Goal: Information Seeking & Learning: Learn about a topic

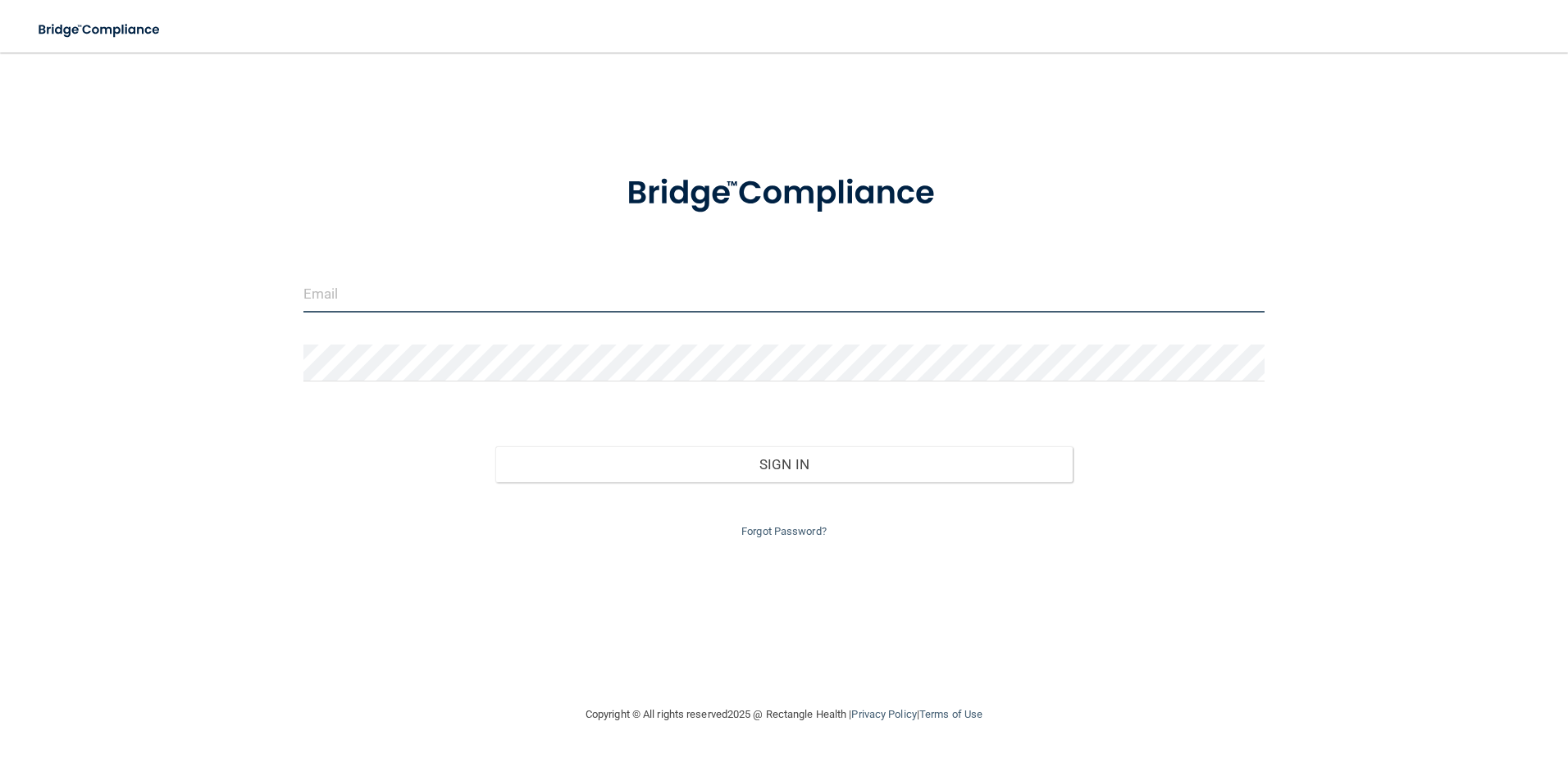
click at [375, 289] on input "email" at bounding box center [784, 294] width 962 height 36
type input "[EMAIL_ADDRESS][DOMAIN_NAME]"
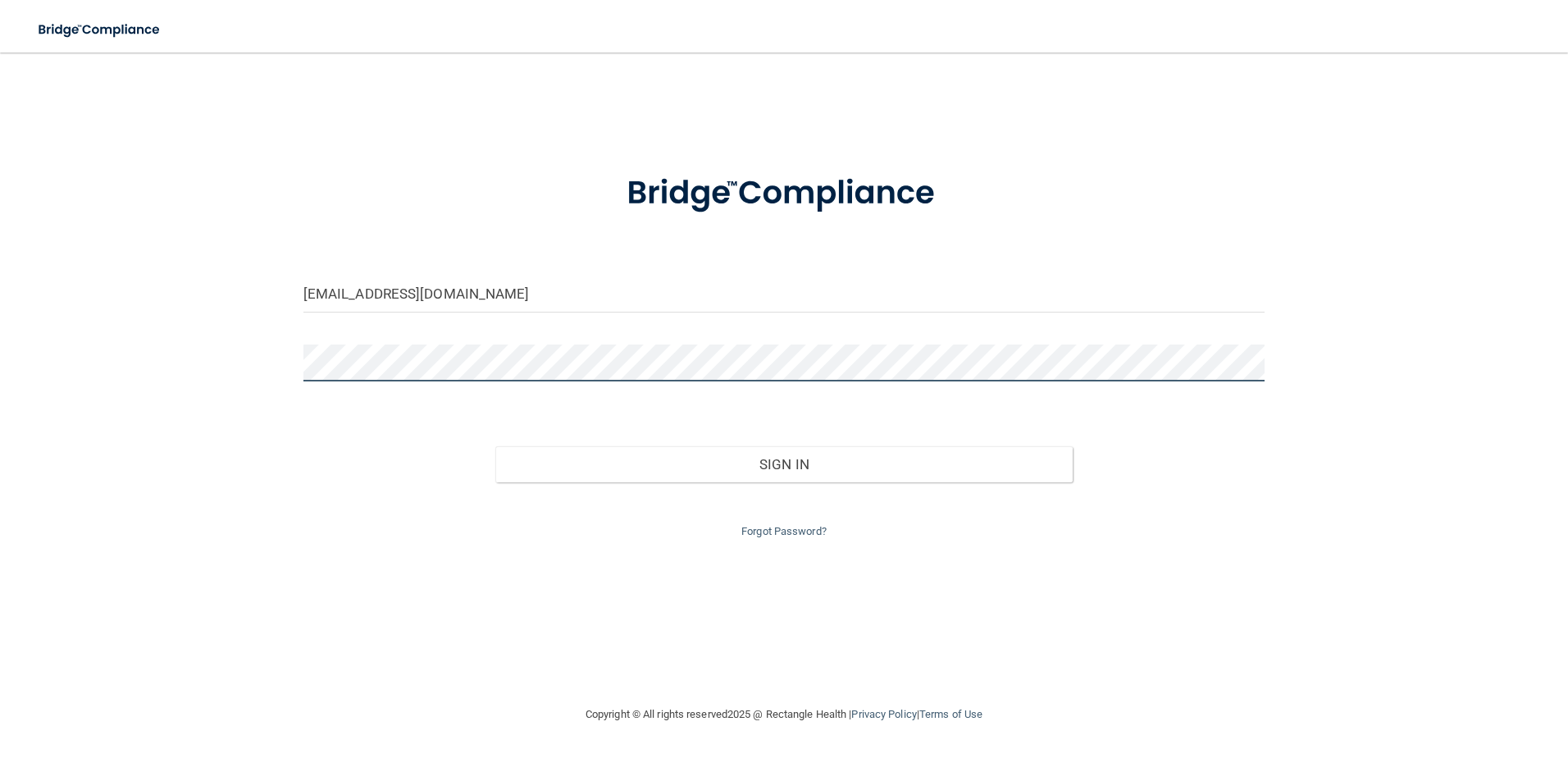
click at [495, 446] on button "Sign In" at bounding box center [784, 464] width 578 height 36
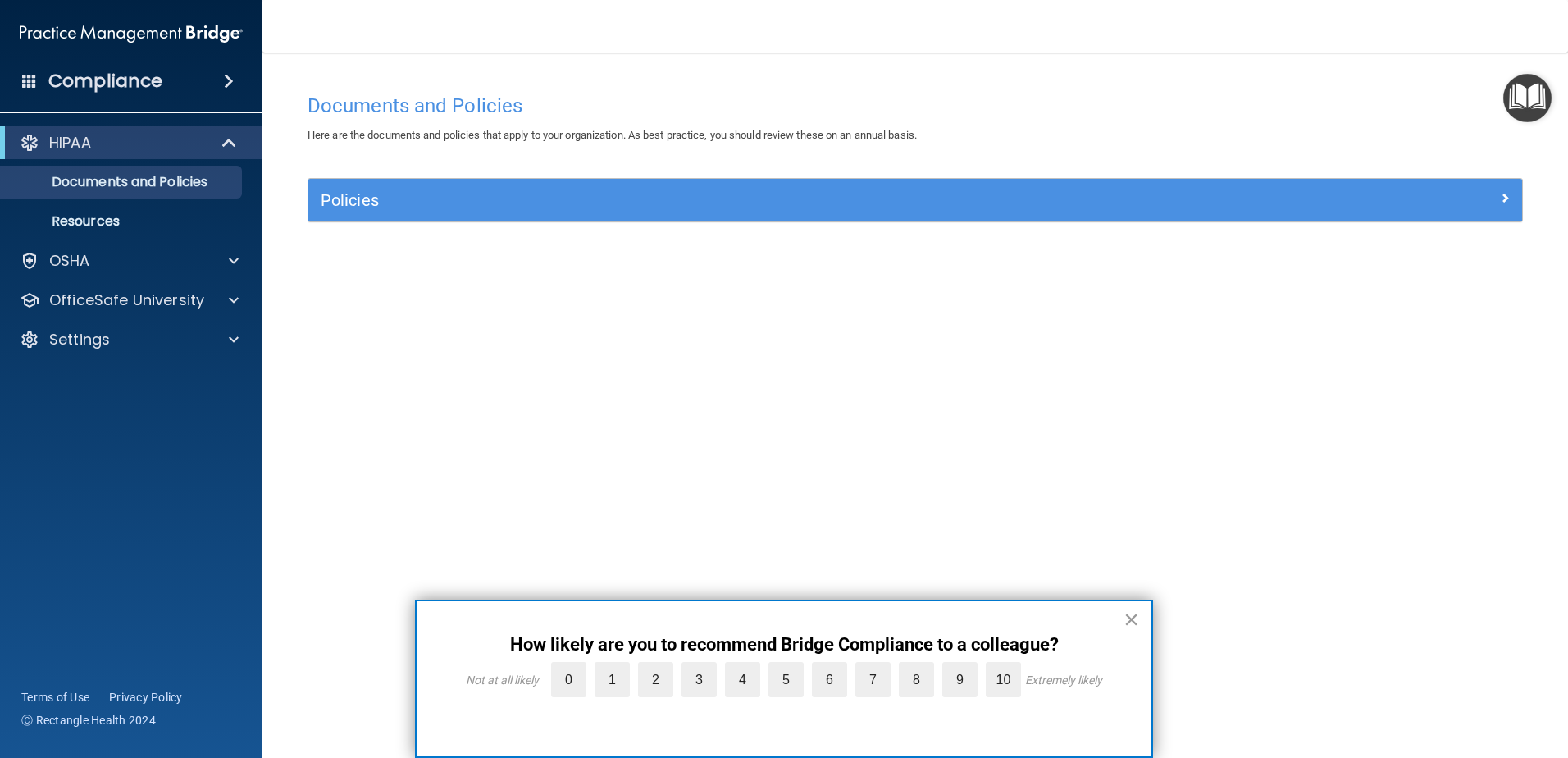
click at [1130, 622] on button "×" at bounding box center [1131, 619] width 15 height 26
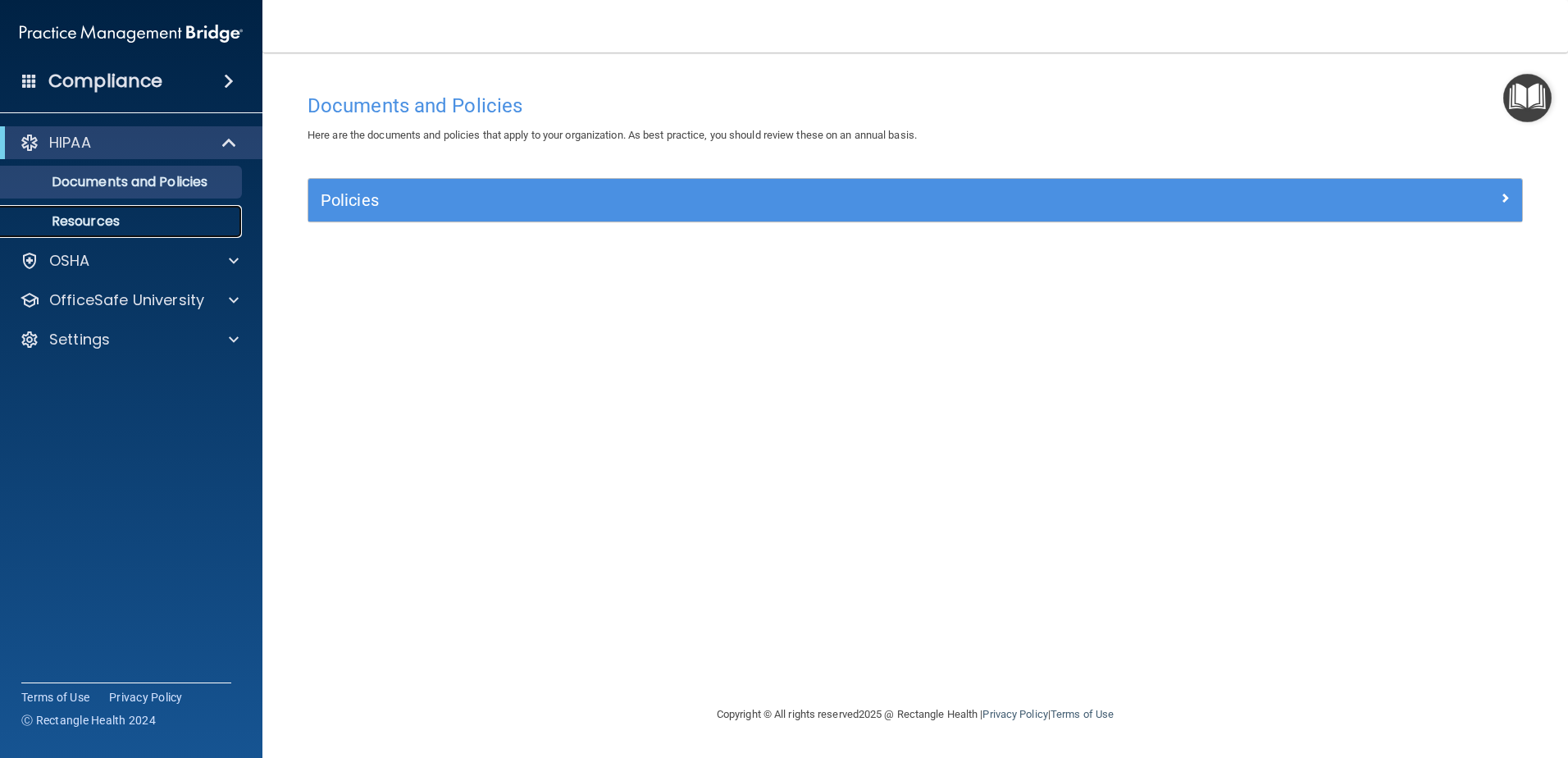
click at [145, 225] on p "Resources" at bounding box center [122, 221] width 224 height 16
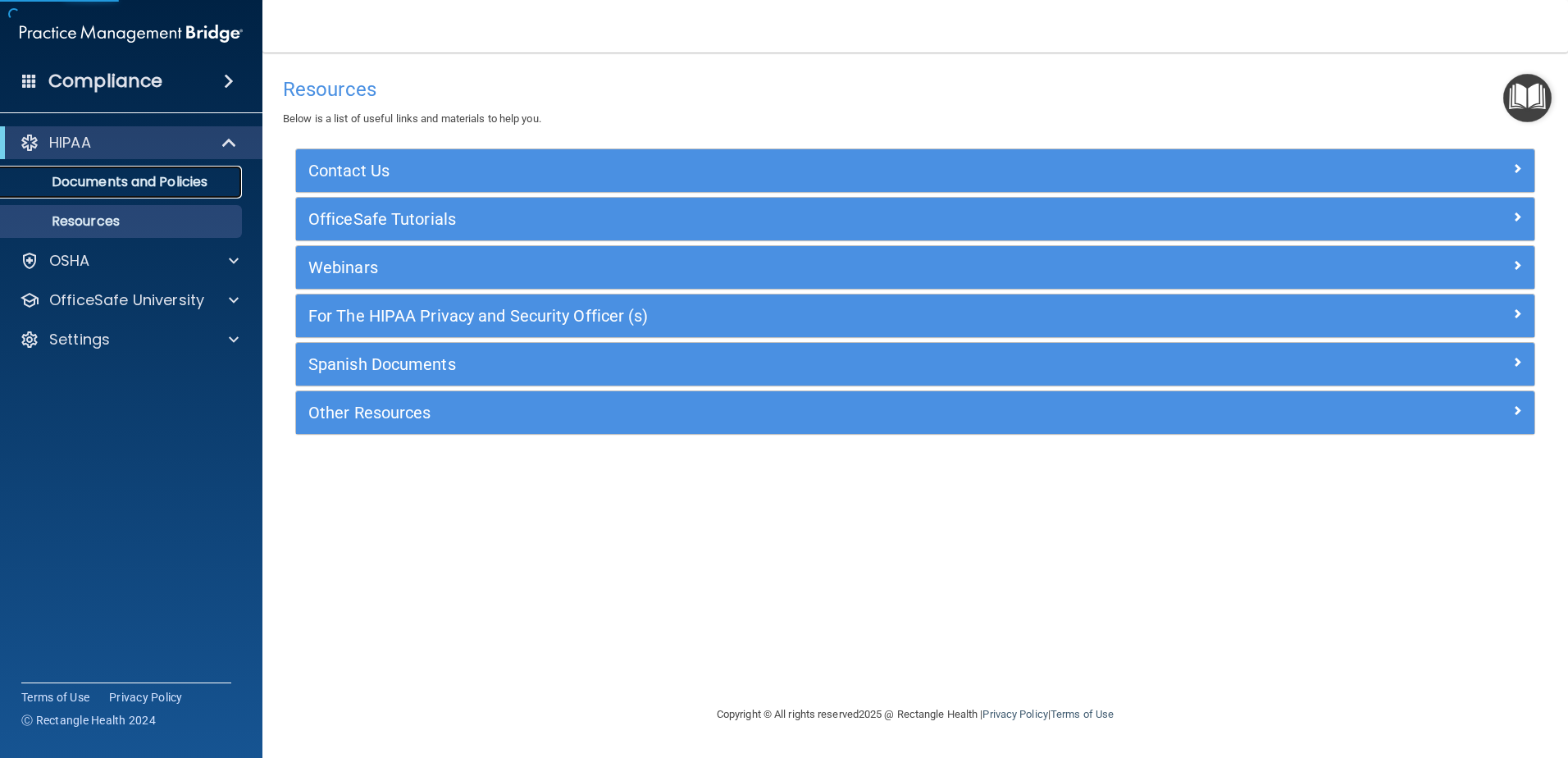
click at [127, 187] on p "Documents and Policies" at bounding box center [122, 181] width 224 height 16
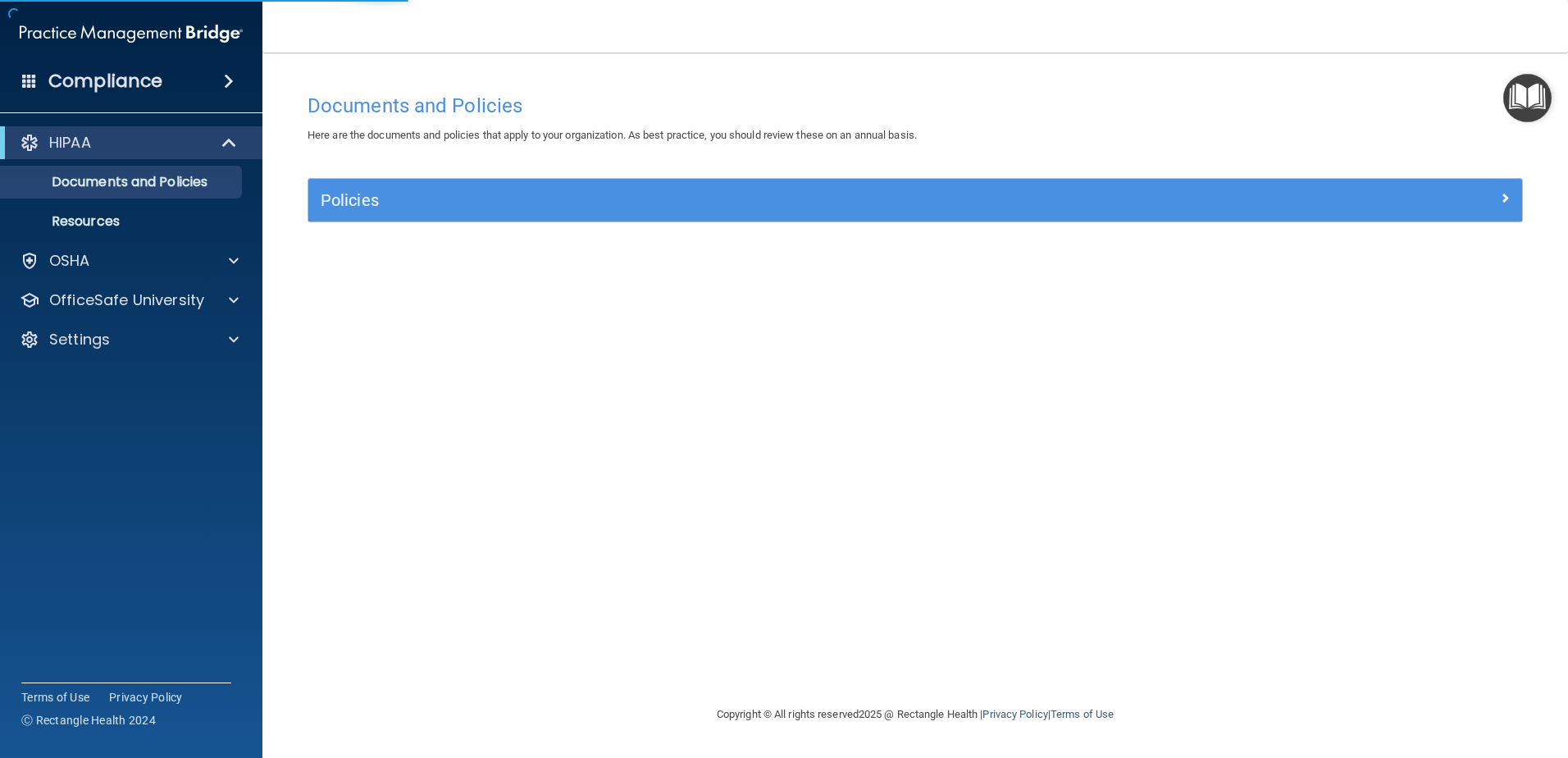
click at [1441, 184] on div "Policies" at bounding box center [915, 200] width 1214 height 42
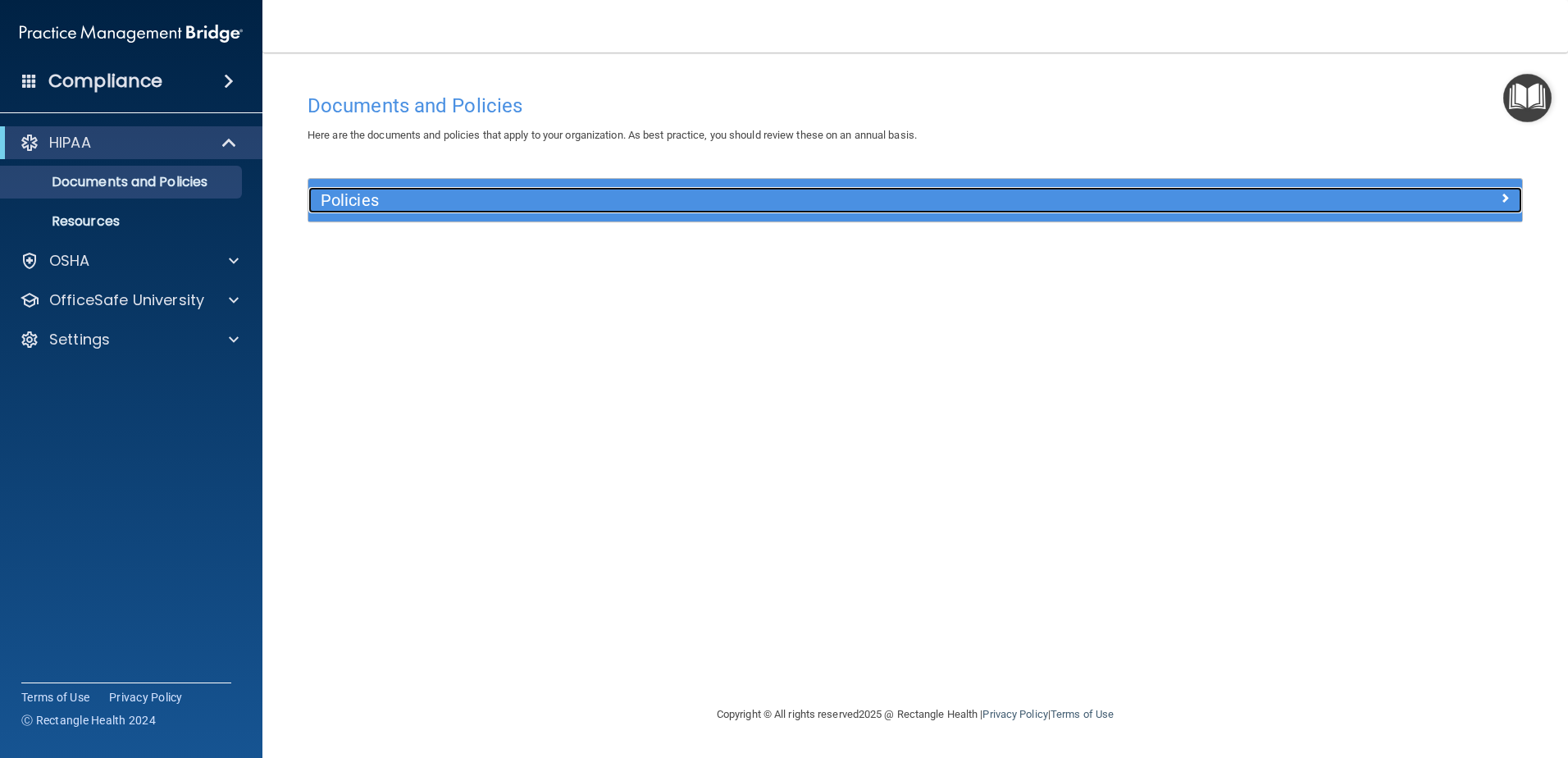
click at [1503, 197] on span at bounding box center [1505, 198] width 10 height 20
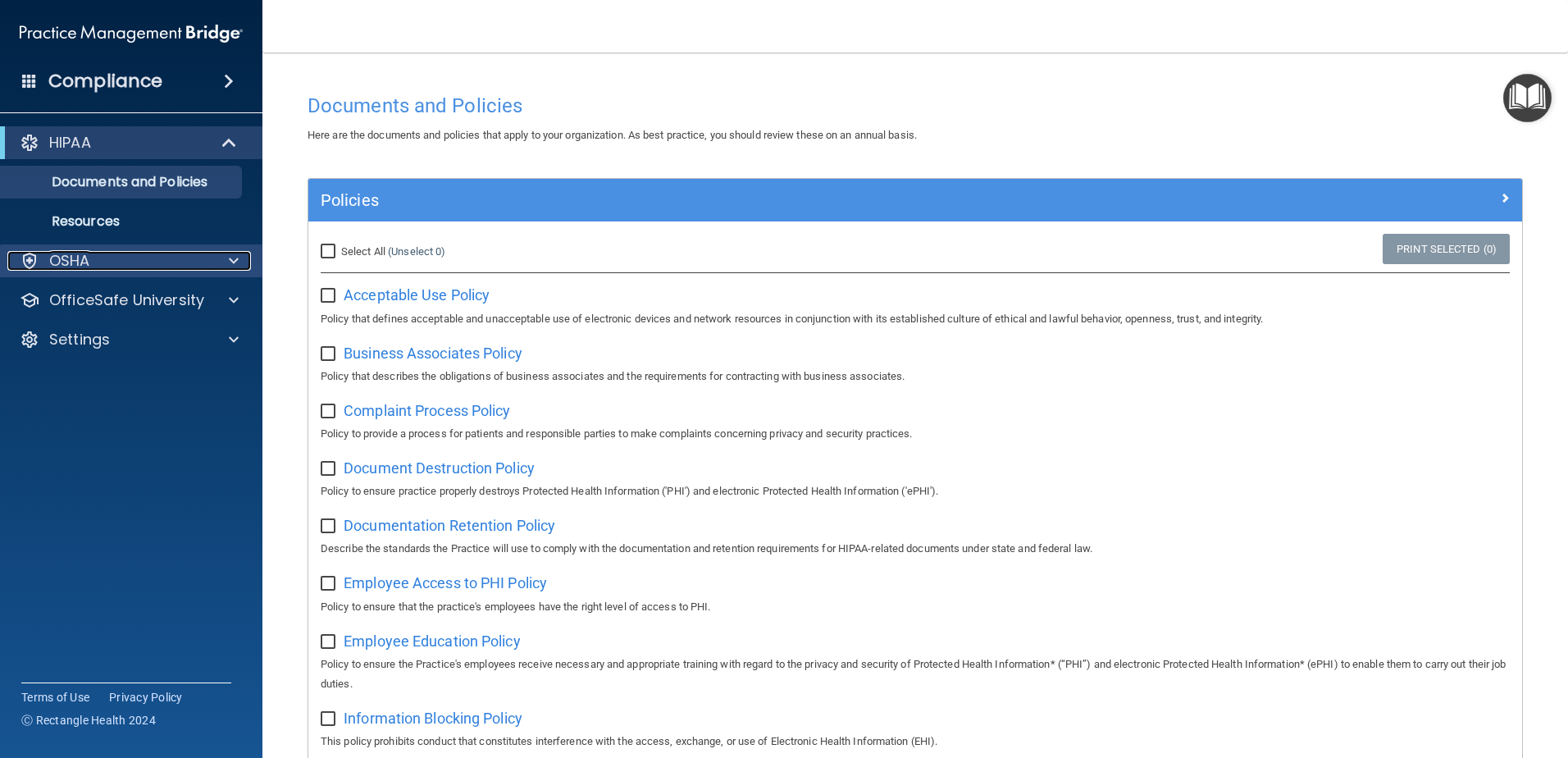
click at [230, 253] on span at bounding box center [233, 260] width 10 height 20
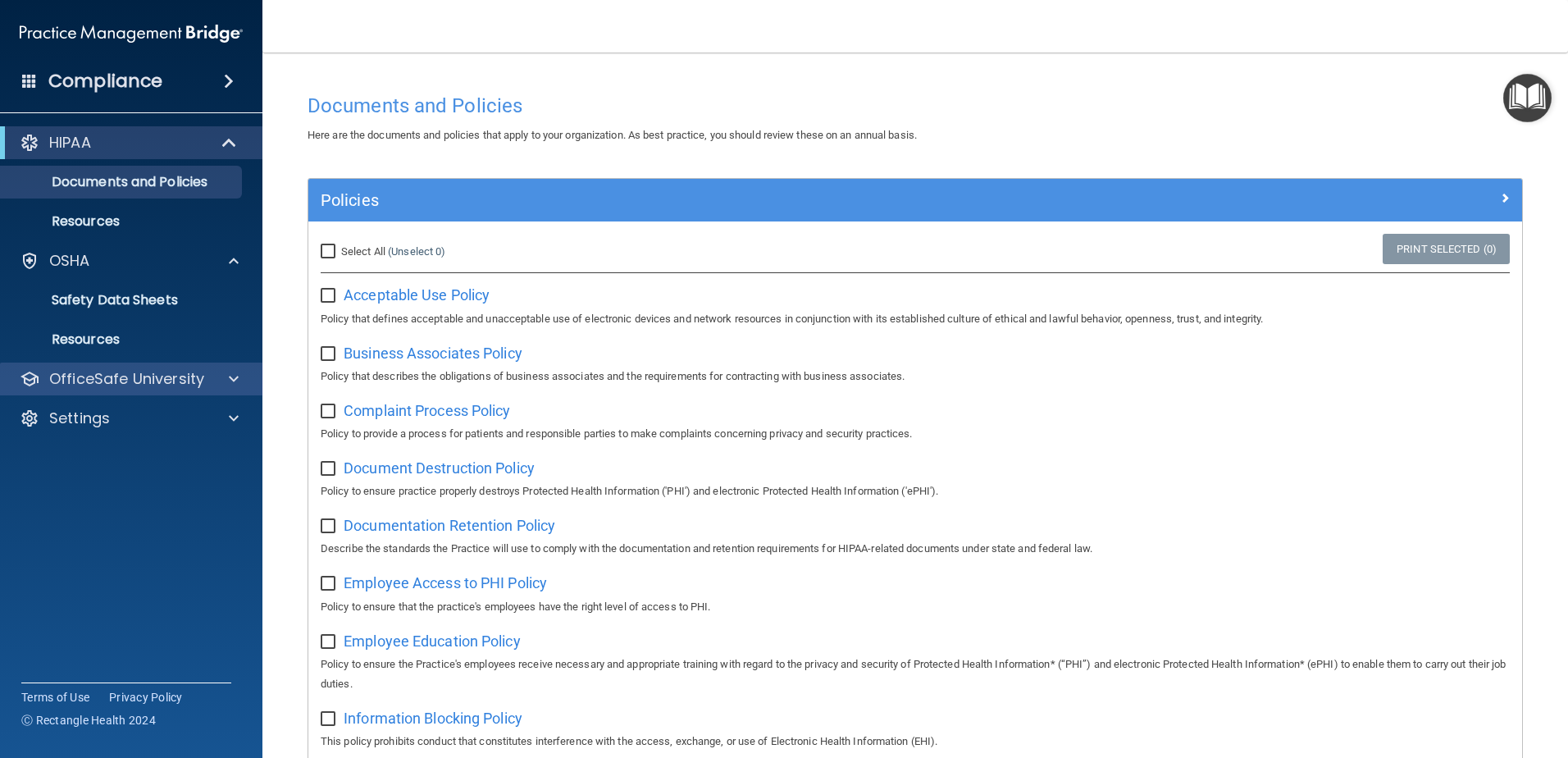
click at [256, 368] on div "OfficeSafe University" at bounding box center [131, 379] width 263 height 33
click at [234, 376] on span at bounding box center [233, 379] width 10 height 20
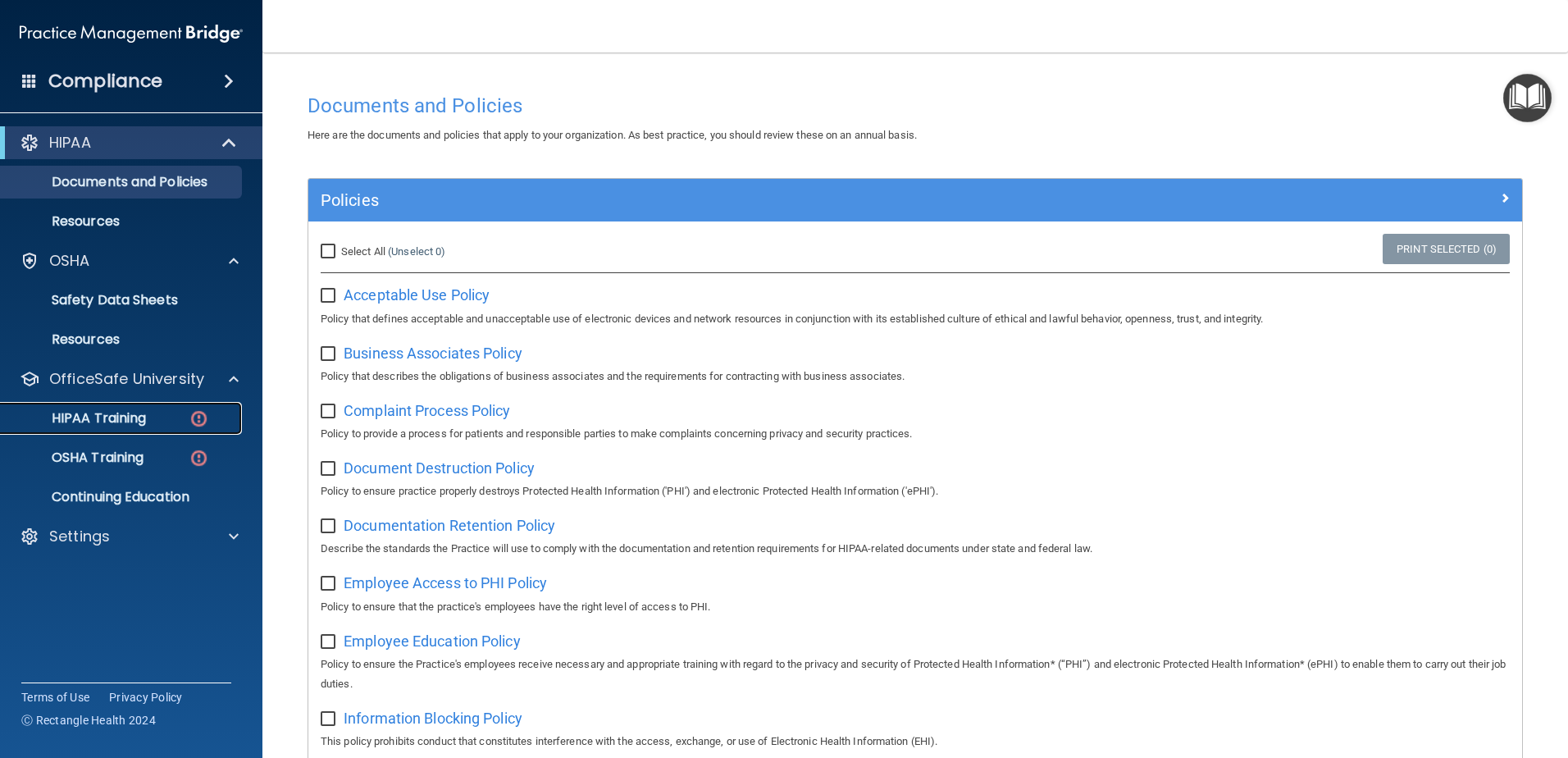
click at [143, 425] on p "HIPAA Training" at bounding box center [78, 417] width 135 height 16
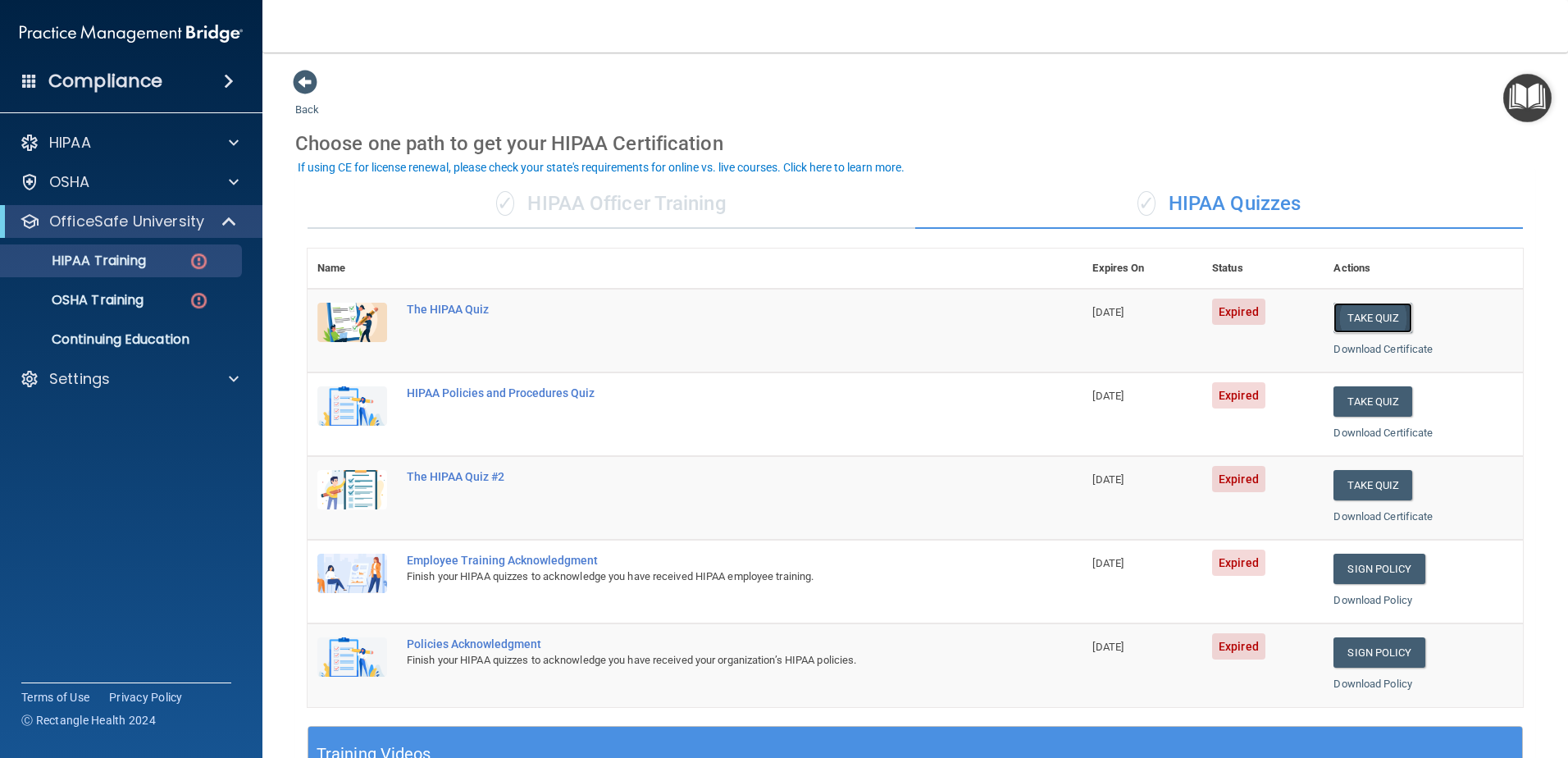
click at [1349, 320] on button "Take Quiz" at bounding box center [1372, 318] width 79 height 31
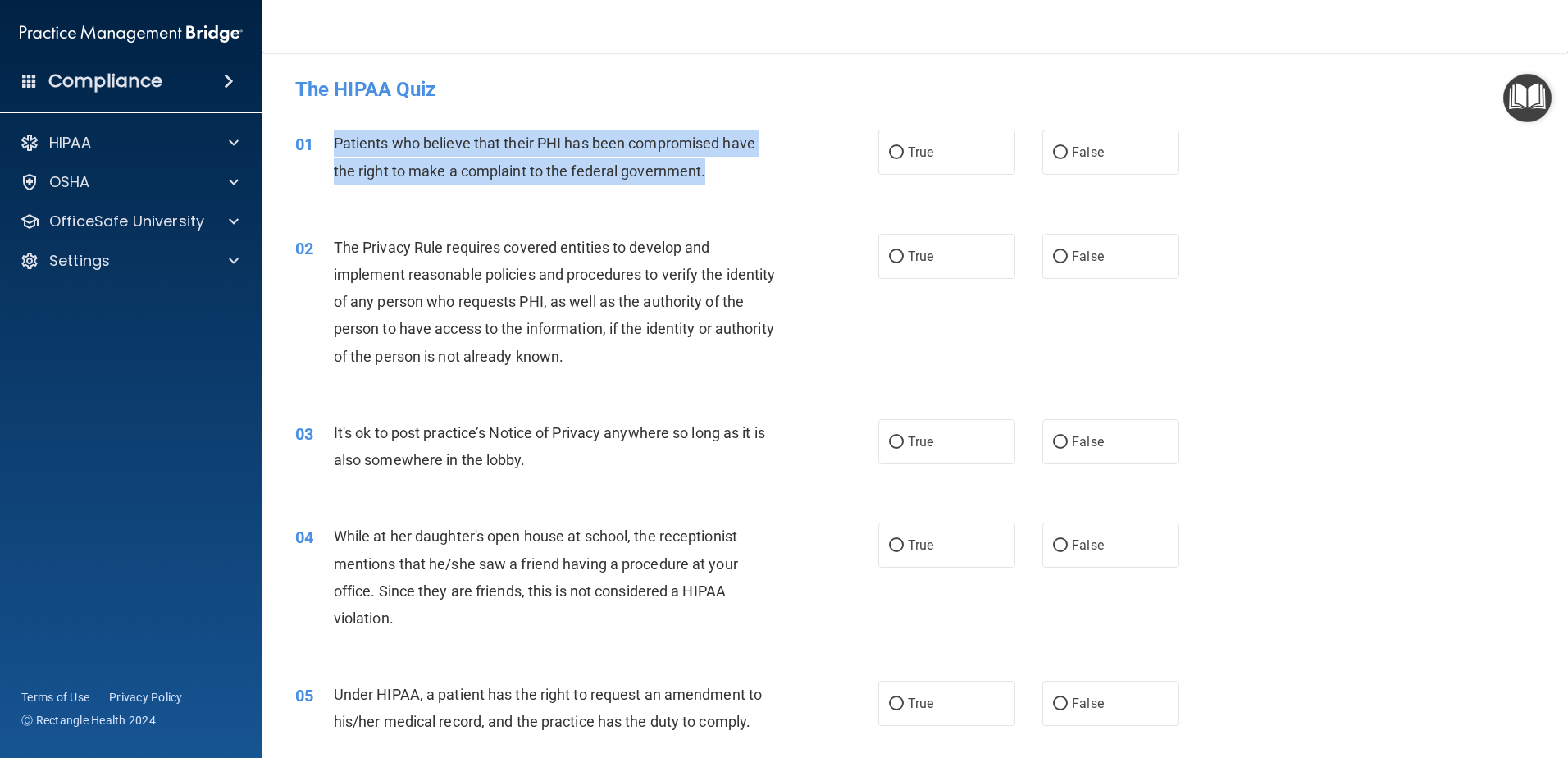
drag, startPoint x: 708, startPoint y: 174, endPoint x: 334, endPoint y: 137, distance: 375.8
click at [334, 137] on div "Patients who believe that their PHI has been compromised have the right to make…" at bounding box center [561, 156] width 456 height 54
copy span "Patients who believe that their PHI has been compromised have the right to make…"
